Goal: Information Seeking & Learning: Learn about a topic

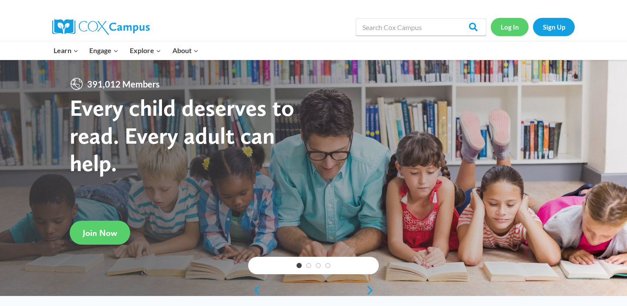
click at [514, 32] on link "Log In" at bounding box center [510, 27] width 38 height 18
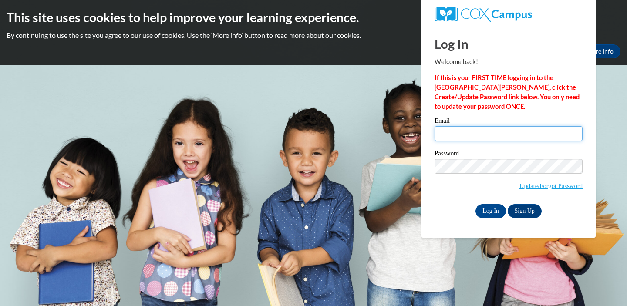
click at [488, 129] on input "Email" at bounding box center [509, 133] width 148 height 15
type input "tootsie9291@hotmail.com"
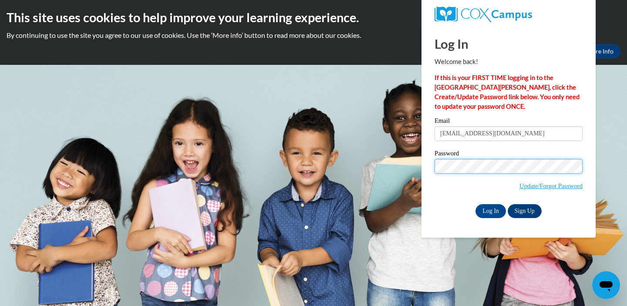
click at [490, 209] on input "Log In" at bounding box center [491, 211] width 30 height 14
click at [545, 187] on link "Update/Forgot Password" at bounding box center [551, 185] width 63 height 7
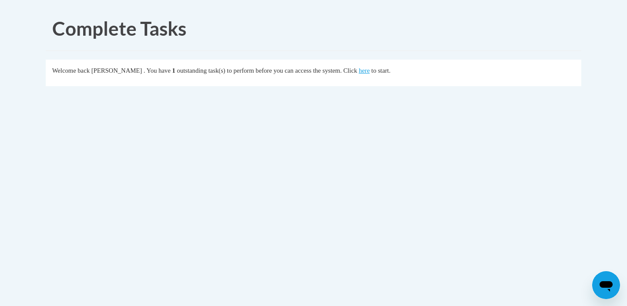
click at [391, 73] on span "to start." at bounding box center [380, 70] width 19 height 7
click at [370, 73] on link "here" at bounding box center [364, 70] width 11 height 7
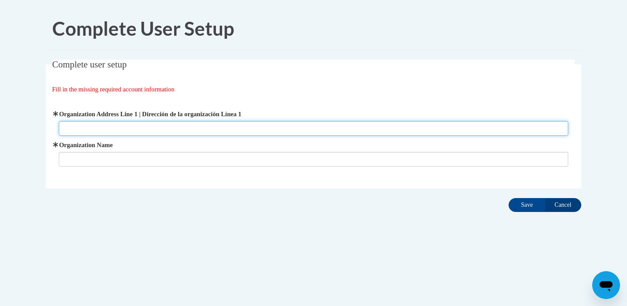
click at [237, 130] on input "Organization Address Line 1 | Dirección de la organización Línea 1" at bounding box center [314, 128] width 510 height 15
type input "414 Main St Ossian, IA 52161"
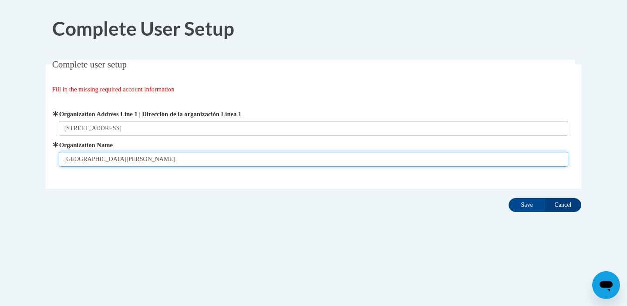
type input "St Teresa of Calcutta School"
click at [527, 205] on input "Save" at bounding box center [527, 205] width 37 height 14
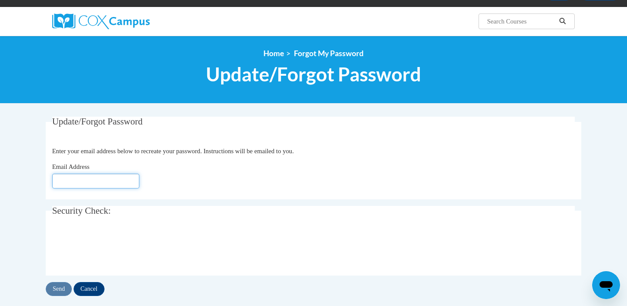
scroll to position [58, 0]
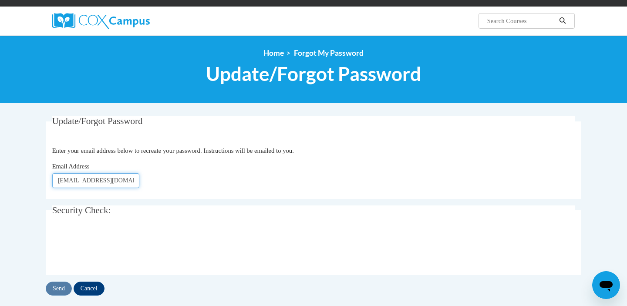
type input "tootsie9291@hotmail.com"
click button "Refresh captcha" at bounding box center [0, 0] width 0 height 0
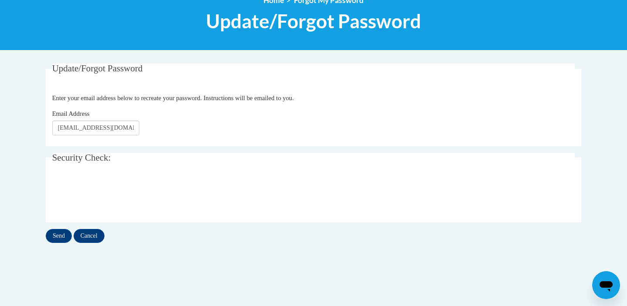
scroll to position [111, 0]
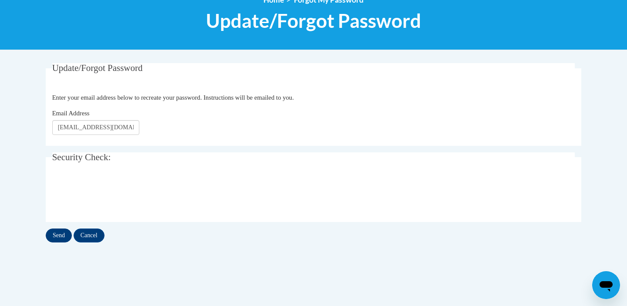
click at [65, 233] on input "Send" at bounding box center [59, 236] width 26 height 14
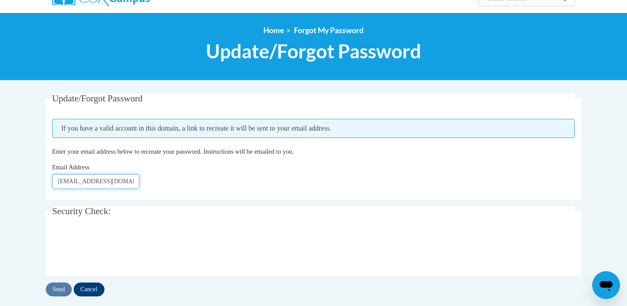
scroll to position [85, 0]
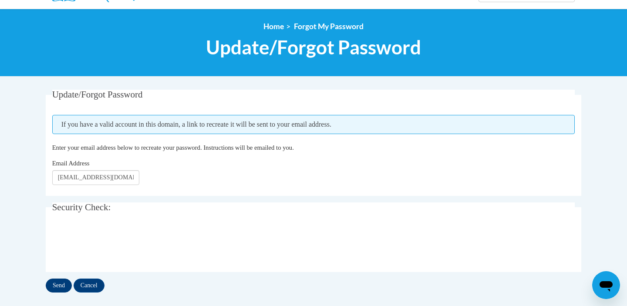
click at [60, 283] on input "Send" at bounding box center [59, 286] width 26 height 14
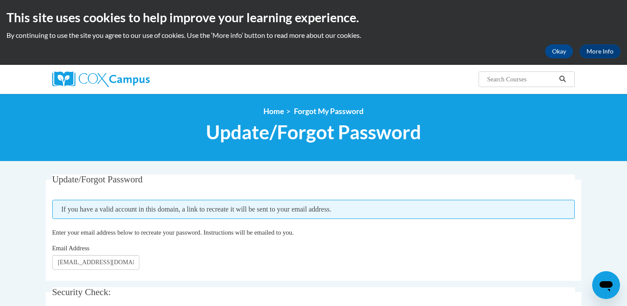
scroll to position [0, 7]
click at [558, 53] on button "Okay" at bounding box center [559, 51] width 28 height 14
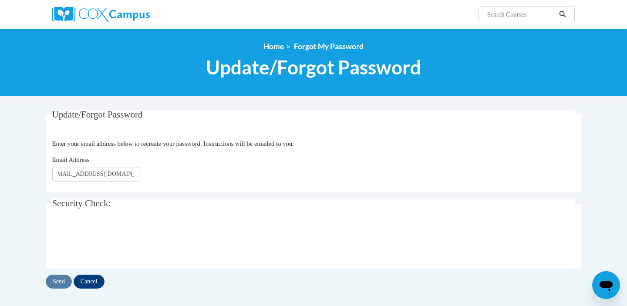
click at [127, 17] on img at bounding box center [101, 15] width 98 height 16
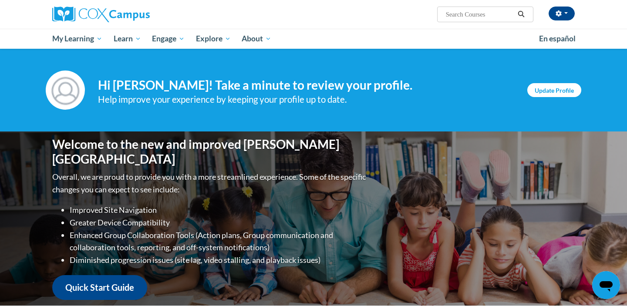
click at [548, 94] on link "Update Profile" at bounding box center [554, 90] width 54 height 14
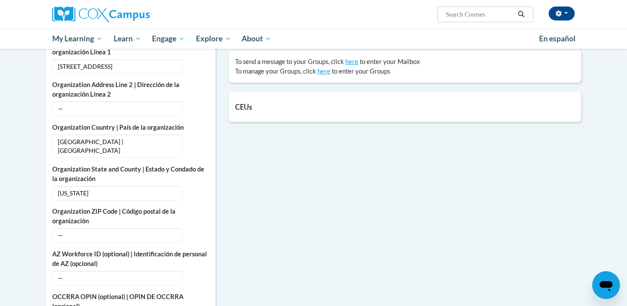
scroll to position [299, 0]
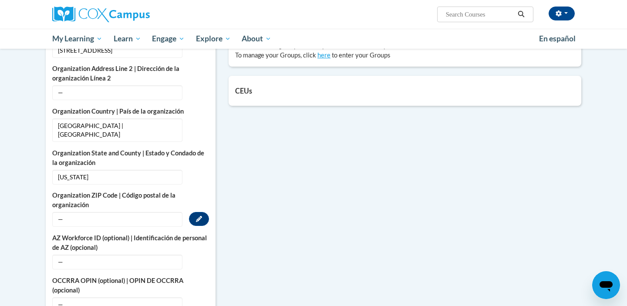
click at [122, 212] on span "—" at bounding box center [117, 219] width 130 height 15
click at [114, 212] on span "—" at bounding box center [117, 219] width 130 height 15
click at [55, 212] on span "—" at bounding box center [117, 219] width 130 height 15
click at [200, 216] on icon "Custom profile fields" at bounding box center [199, 219] width 6 height 6
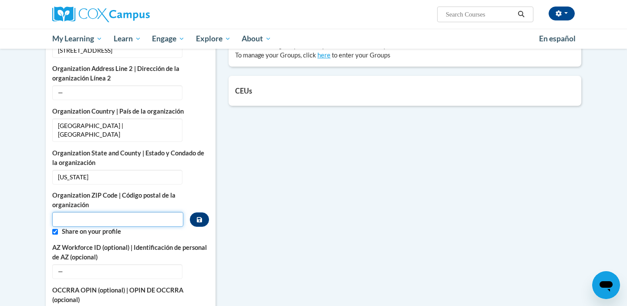
click at [111, 212] on input "Metadata input" at bounding box center [117, 219] width 131 height 15
type input "52161"
click at [194, 213] on button "Custom profile fields" at bounding box center [199, 220] width 19 height 14
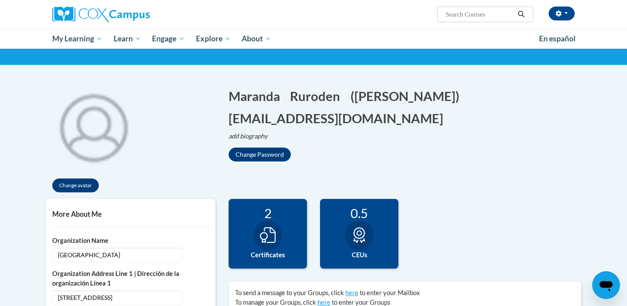
scroll to position [76, 0]
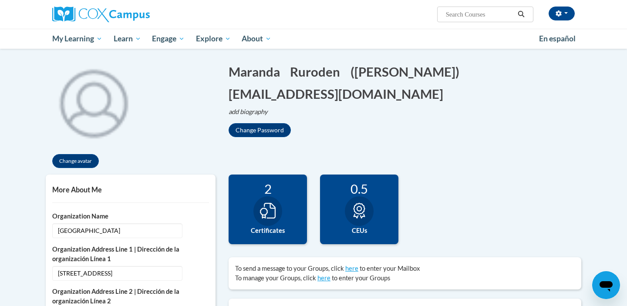
click at [272, 239] on div "2 Certificates" at bounding box center [268, 210] width 78 height 70
click at [271, 214] on icon at bounding box center [268, 211] width 16 height 16
click at [352, 267] on link "here" at bounding box center [351, 268] width 13 height 7
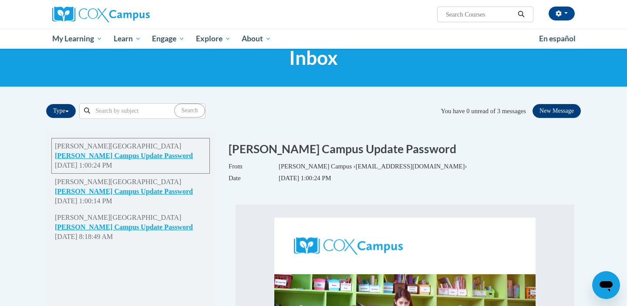
scroll to position [28, 0]
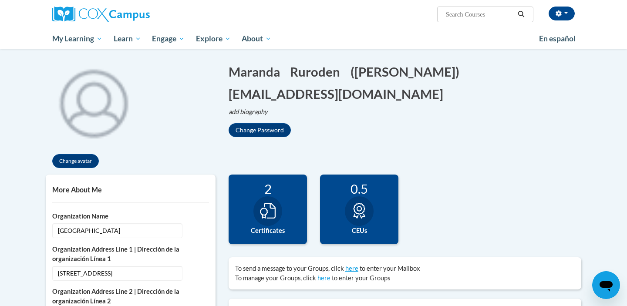
click at [271, 223] on div at bounding box center [267, 211] width 29 height 30
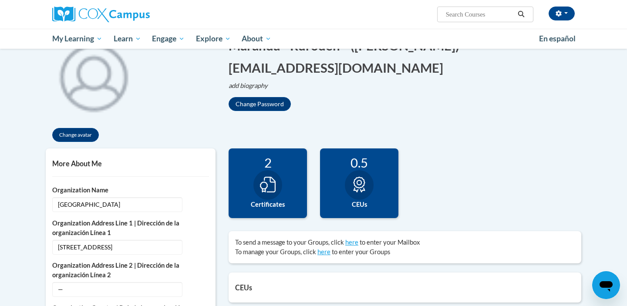
click at [359, 208] on label "CEUs" at bounding box center [359, 205] width 65 height 10
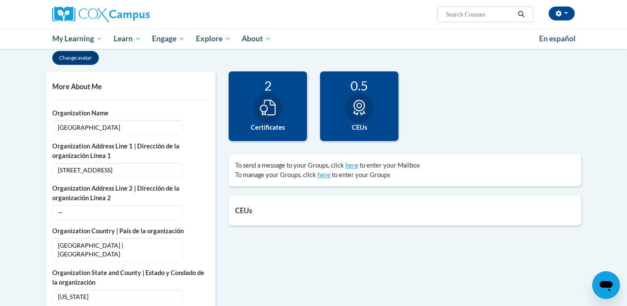
scroll to position [180, 0]
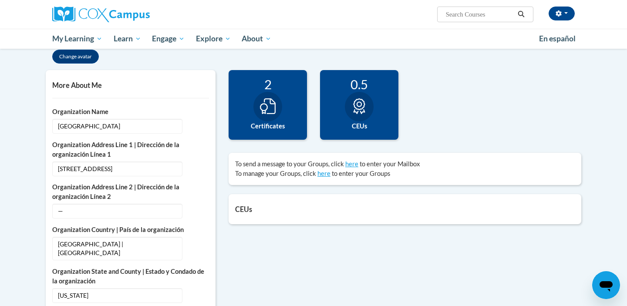
click at [359, 208] on h5 "CEUs" at bounding box center [405, 209] width 340 height 8
click at [323, 177] on div "To send a message to your Groups, click here to enter your Mailbox To manage yo…" at bounding box center [405, 168] width 340 height 19
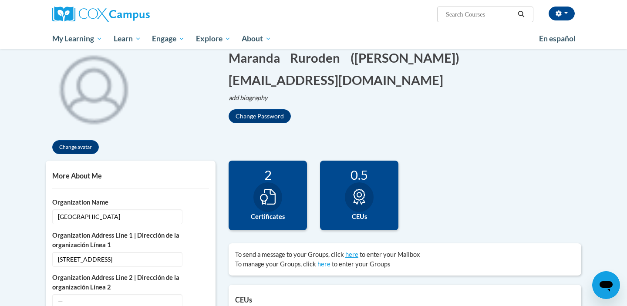
scroll to position [75, 0]
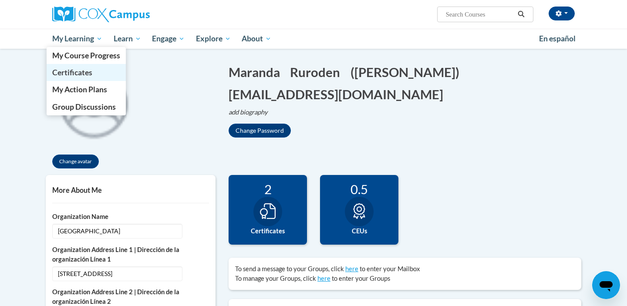
click at [97, 70] on link "Certificates" at bounding box center [86, 72] width 79 height 17
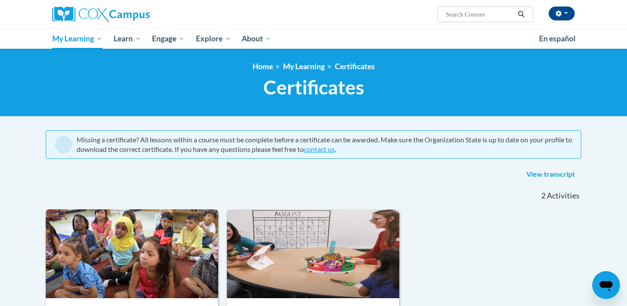
scroll to position [0, 0]
click at [469, 17] on input "Search..." at bounding box center [480, 14] width 70 height 10
type input "an ecosystem approach"
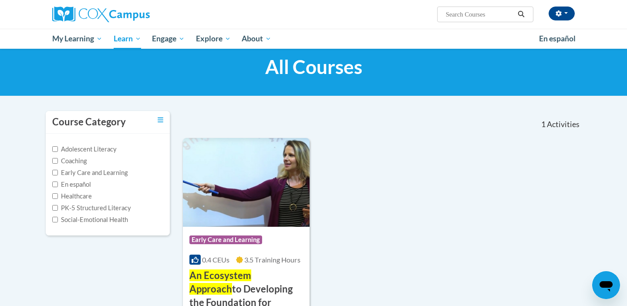
type input "an ecosystem approach"
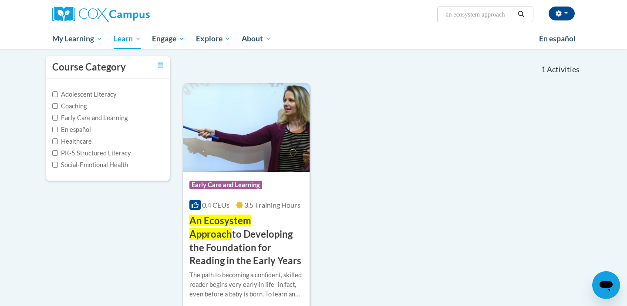
scroll to position [76, 0]
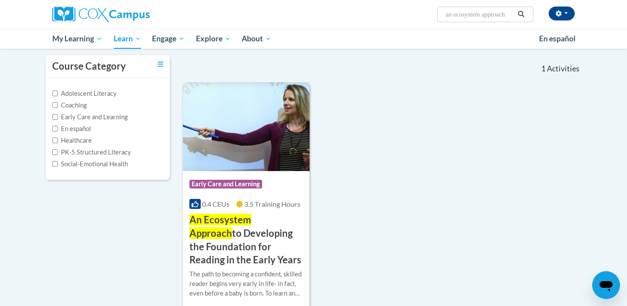
click at [260, 240] on h3 "An Ecosystem Approach to Developing the Foundation for Reading in the Early Yea…" at bounding box center [246, 240] width 114 height 54
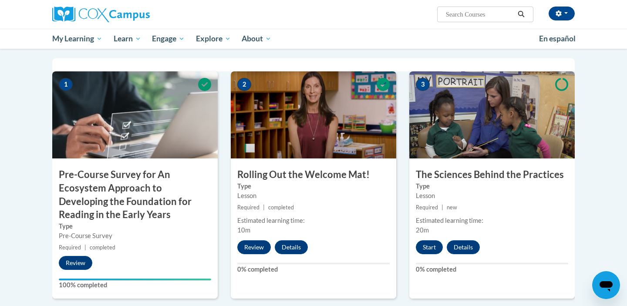
scroll to position [186, 0]
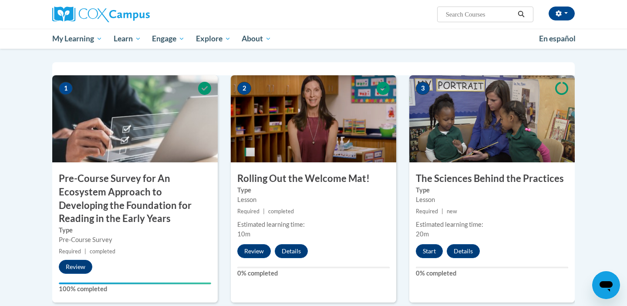
click at [306, 142] on img at bounding box center [313, 118] width 165 height 87
click at [311, 182] on h3 "Rolling Out the Welcome Mat!" at bounding box center [313, 178] width 165 height 13
click at [256, 253] on button "Review" at bounding box center [254, 251] width 34 height 14
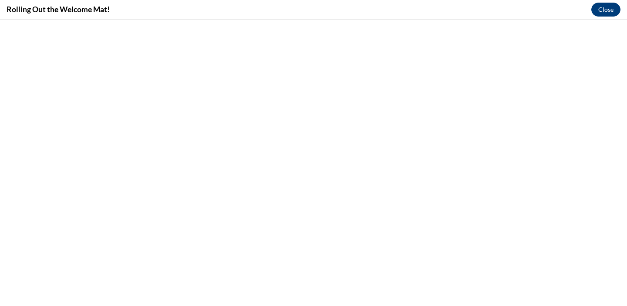
click at [608, 8] on button "Close" at bounding box center [605, 10] width 29 height 14
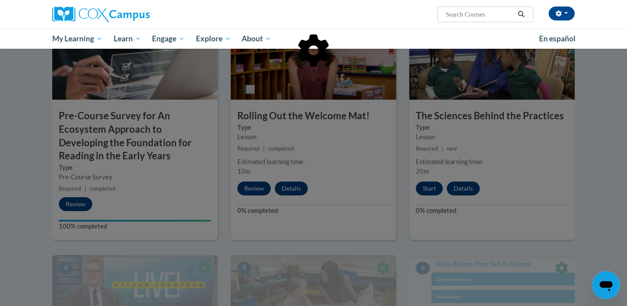
scroll to position [252, 0]
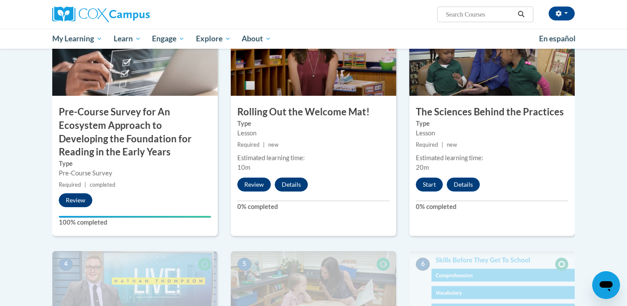
click at [297, 183] on button "Details" at bounding box center [291, 185] width 33 height 14
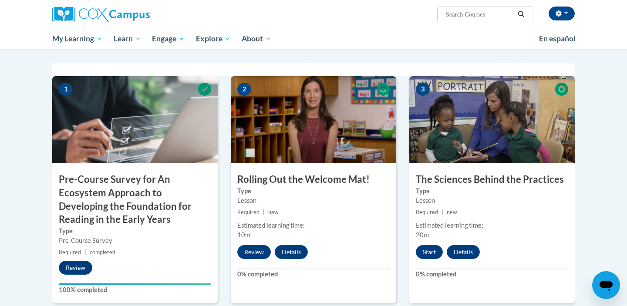
scroll to position [179, 0]
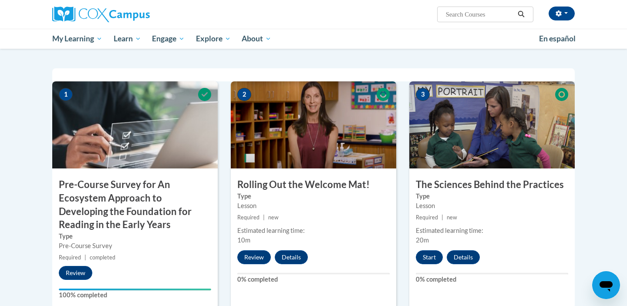
click at [260, 107] on img at bounding box center [313, 124] width 165 height 87
click at [503, 146] on img at bounding box center [491, 124] width 165 height 87
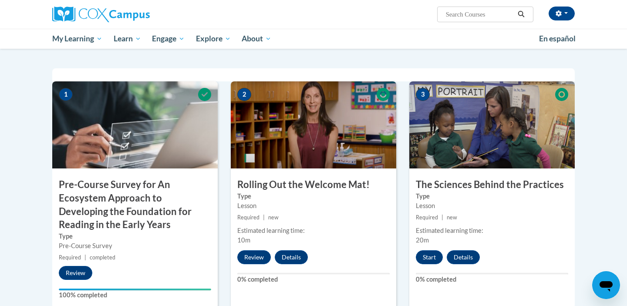
click at [503, 146] on img at bounding box center [491, 124] width 165 height 87
click at [428, 260] on button "Start" at bounding box center [429, 257] width 27 height 14
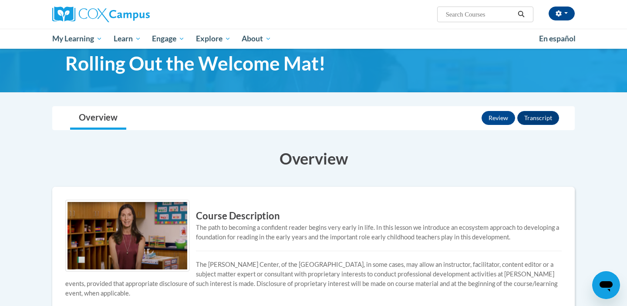
scroll to position [20, 0]
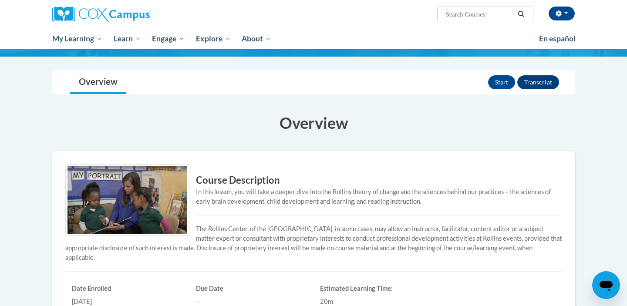
scroll to position [57, 0]
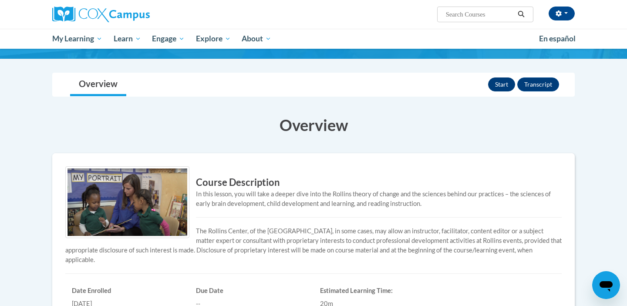
click at [503, 85] on button "Start" at bounding box center [501, 85] width 27 height 14
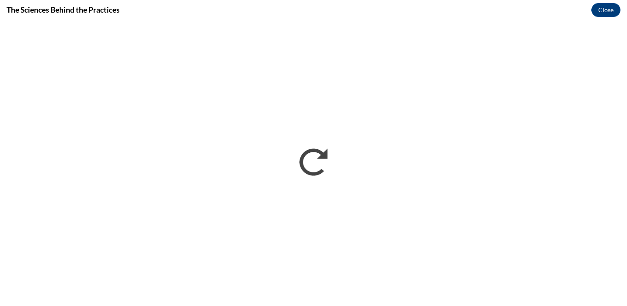
scroll to position [0, 0]
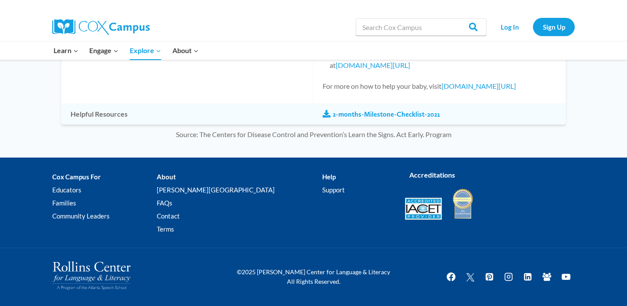
scroll to position [857, 0]
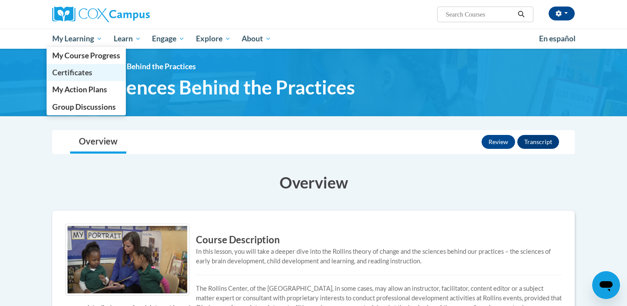
click at [94, 71] on link "Certificates" at bounding box center [86, 72] width 79 height 17
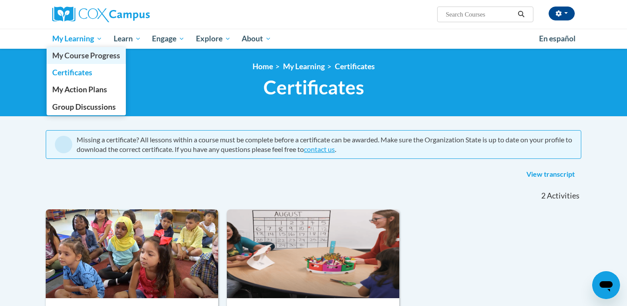
click at [88, 61] on link "My Course Progress" at bounding box center [86, 55] width 79 height 17
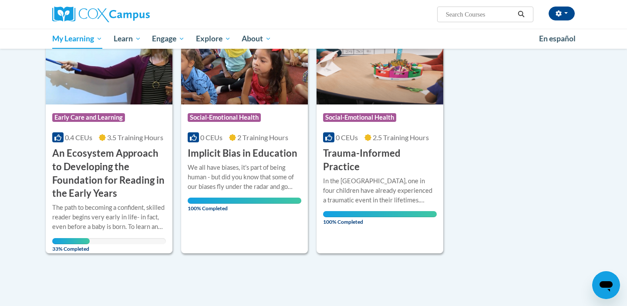
scroll to position [149, 0]
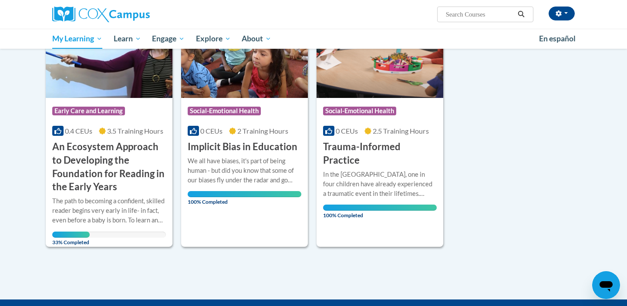
click at [125, 118] on div "Course Category: Early Care and Learning" at bounding box center [109, 112] width 114 height 20
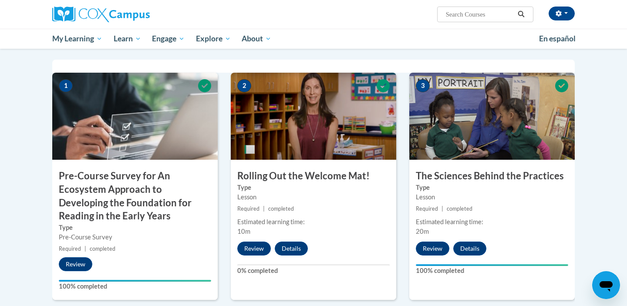
scroll to position [190, 0]
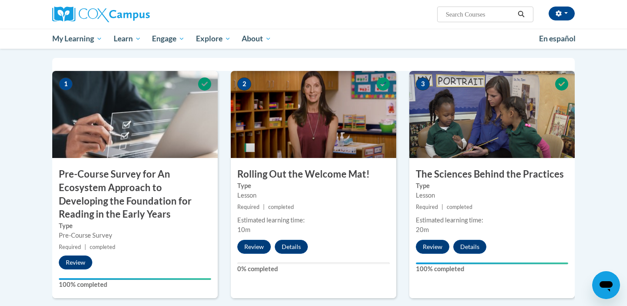
click at [384, 87] on icon at bounding box center [383, 84] width 13 height 13
click at [244, 251] on button "Review" at bounding box center [254, 247] width 34 height 14
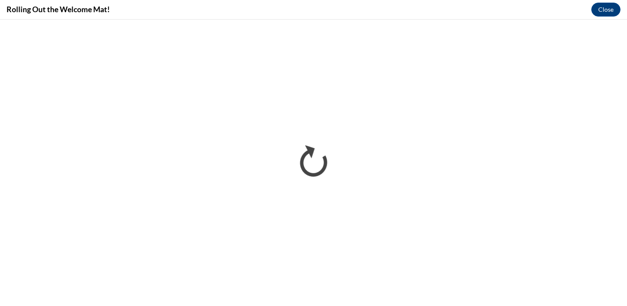
scroll to position [0, 0]
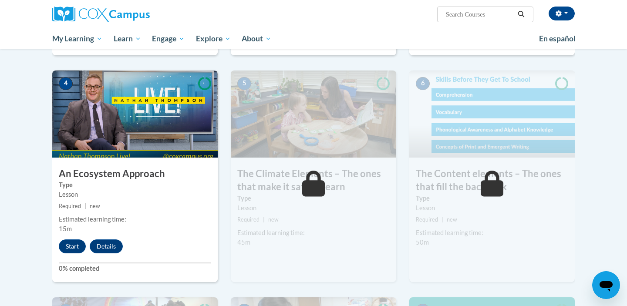
scroll to position [436, 0]
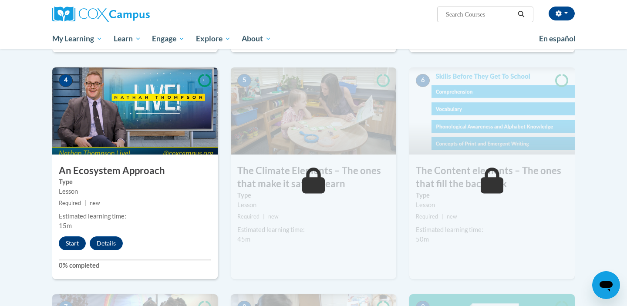
click at [148, 115] on img at bounding box center [134, 110] width 165 height 87
click at [73, 242] on button "Start" at bounding box center [72, 243] width 27 height 14
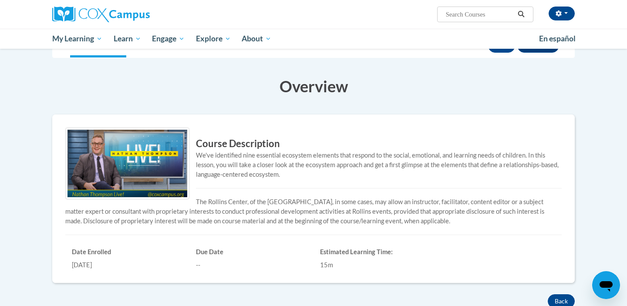
scroll to position [129, 0]
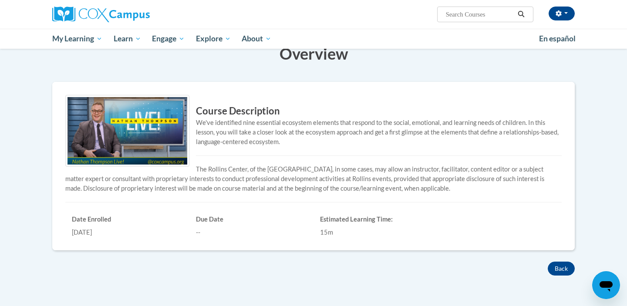
click at [159, 155] on img at bounding box center [127, 131] width 124 height 72
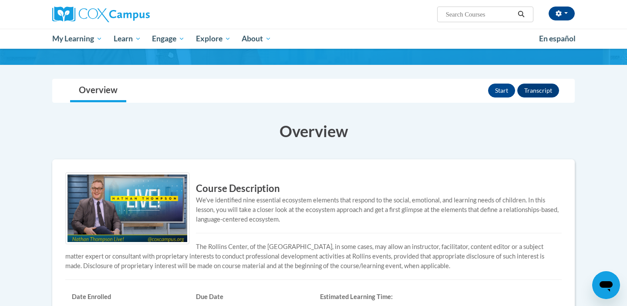
scroll to position [50, 0]
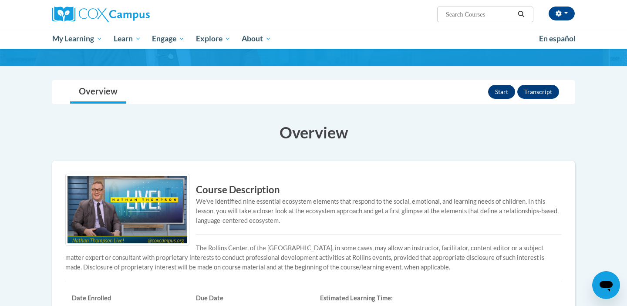
click at [513, 90] on button "Start" at bounding box center [501, 92] width 27 height 14
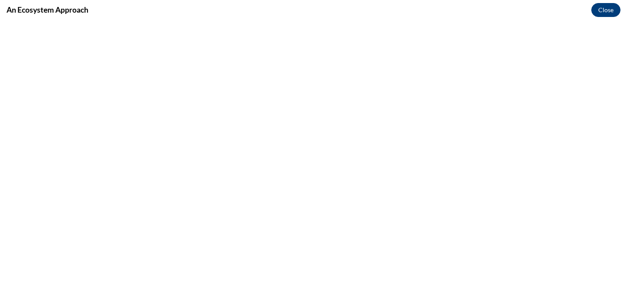
click at [603, 13] on button "Close" at bounding box center [605, 10] width 29 height 14
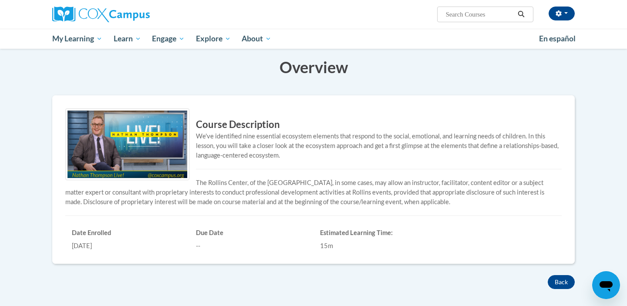
scroll to position [0, 0]
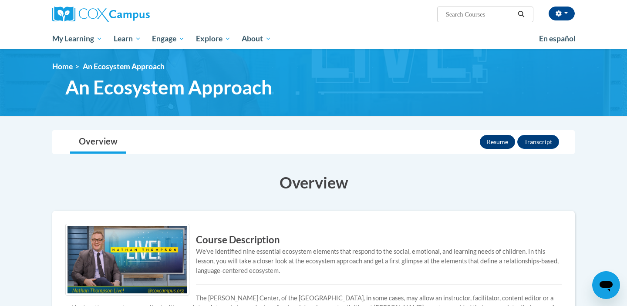
click at [499, 142] on button "Resume" at bounding box center [497, 142] width 35 height 14
